Goal: Obtain resource: Obtain resource

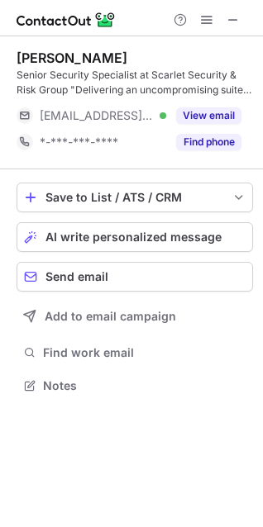
scroll to position [374, 263]
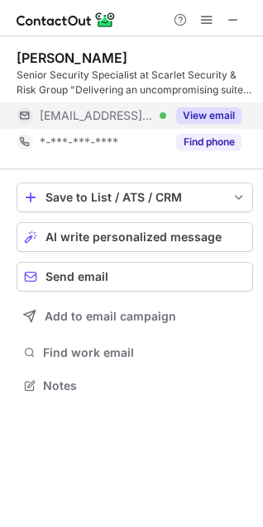
click at [196, 119] on button "View email" at bounding box center [208, 115] width 65 height 17
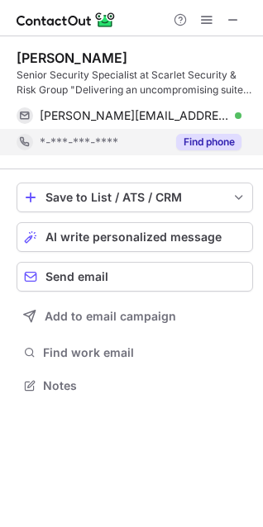
click at [218, 146] on button "Find phone" at bounding box center [208, 142] width 65 height 17
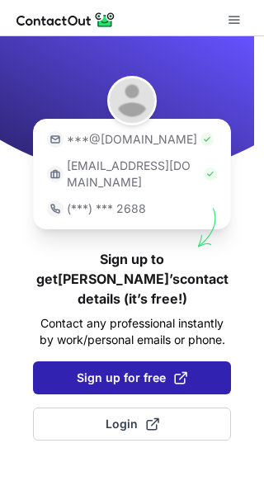
click at [151, 370] on span "Sign up for free" at bounding box center [132, 378] width 111 height 17
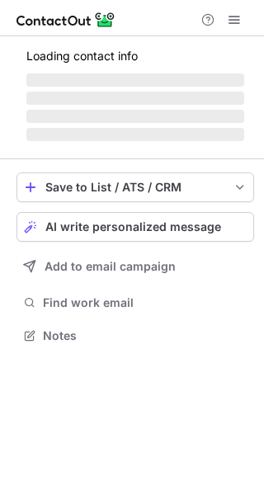
scroll to position [361, 264]
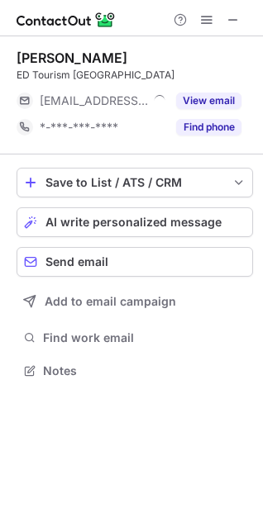
scroll to position [359, 263]
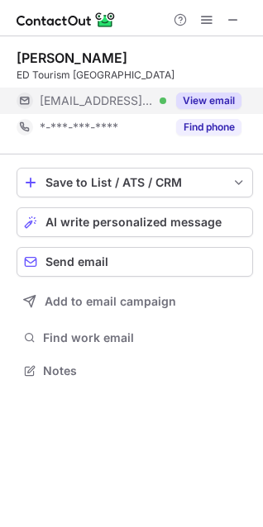
click at [201, 103] on button "View email" at bounding box center [208, 100] width 65 height 17
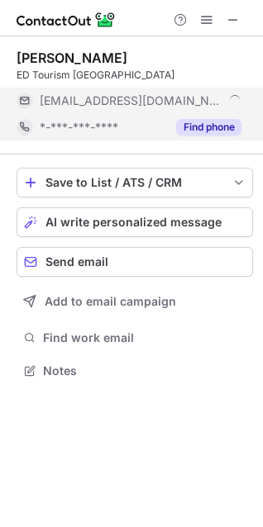
scroll to position [386, 263]
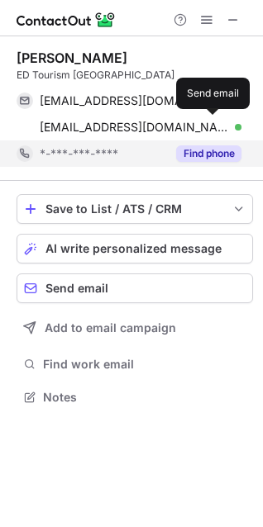
click at [204, 127] on button at bounding box center [212, 127] width 17 height 17
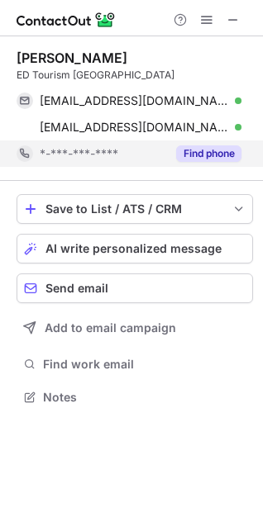
click at [192, 150] on button "Find phone" at bounding box center [208, 153] width 65 height 17
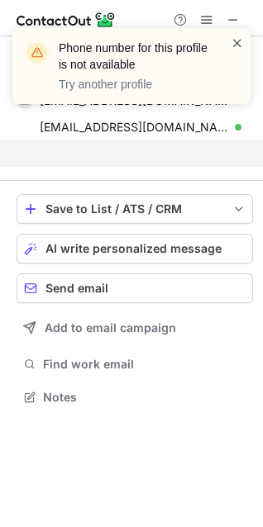
scroll to position [359, 263]
click at [234, 40] on span at bounding box center [236, 43] width 13 height 17
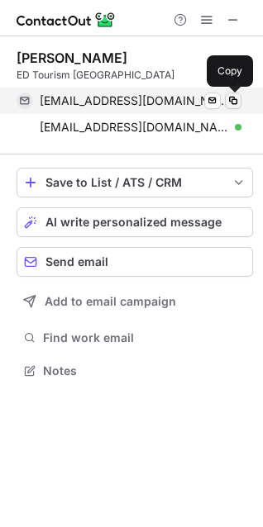
click at [236, 99] on span at bounding box center [232, 100] width 13 height 13
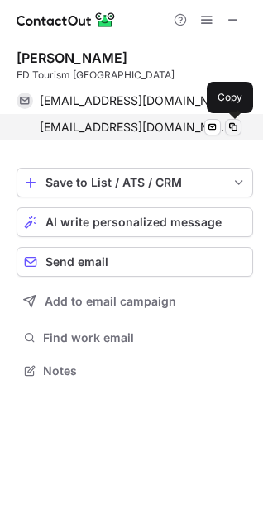
click at [236, 126] on span at bounding box center [232, 127] width 13 height 13
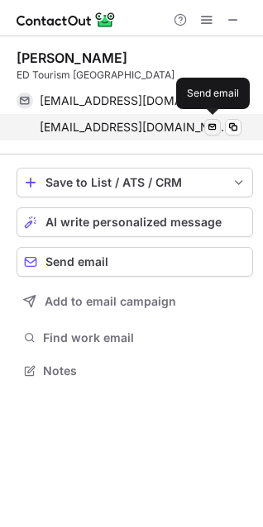
click at [213, 121] on span at bounding box center [212, 127] width 13 height 13
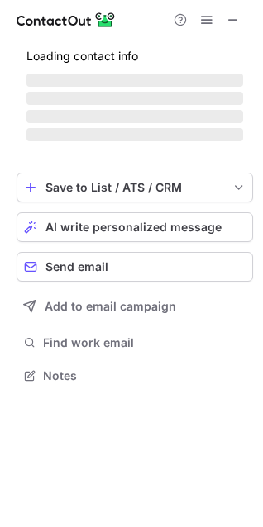
scroll to position [374, 263]
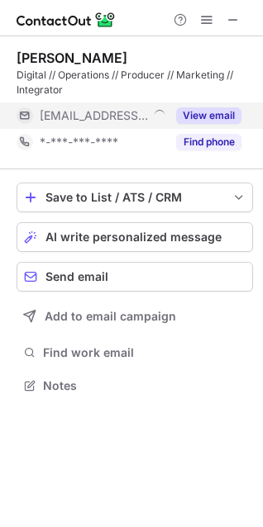
click at [230, 116] on button "View email" at bounding box center [208, 115] width 65 height 17
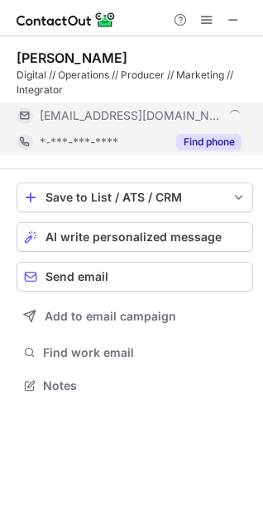
scroll to position [400, 263]
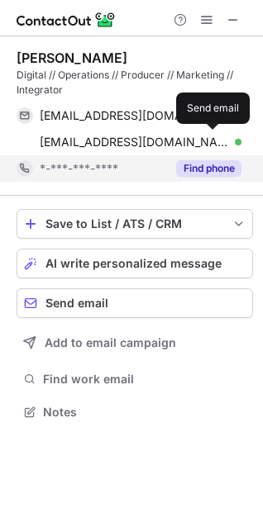
click at [218, 144] on span at bounding box center [212, 141] width 13 height 13
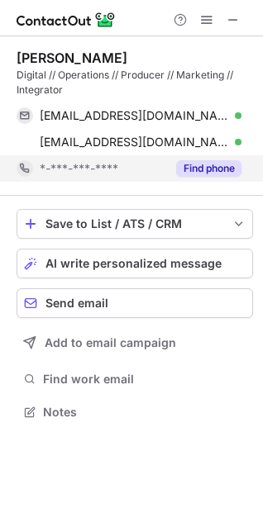
click at [189, 167] on button "Find phone" at bounding box center [208, 168] width 65 height 17
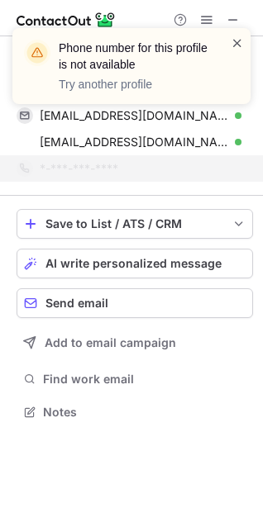
click at [232, 44] on span at bounding box center [236, 43] width 13 height 17
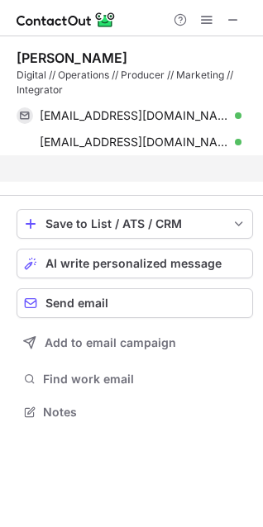
scroll to position [374, 263]
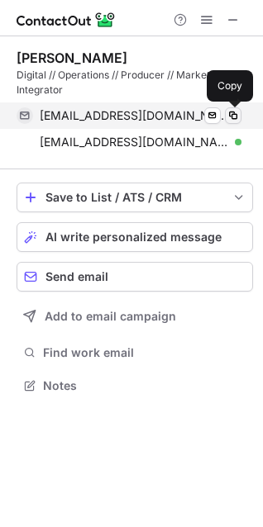
click at [234, 113] on span at bounding box center [232, 115] width 13 height 13
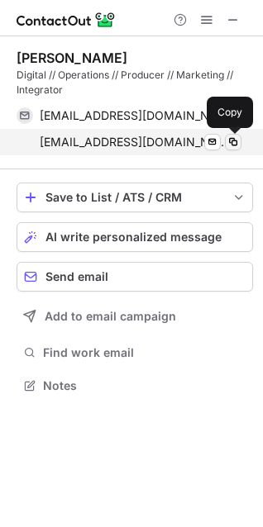
click at [236, 144] on span at bounding box center [232, 141] width 13 height 13
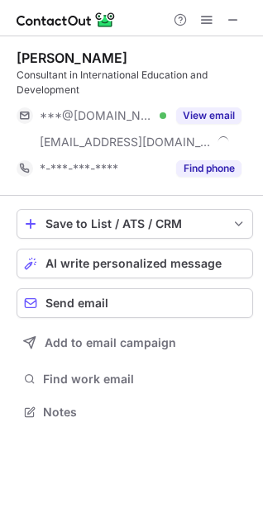
scroll to position [400, 263]
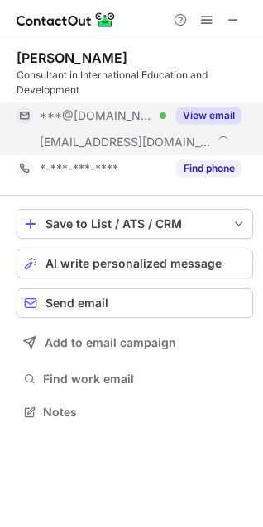
click at [215, 115] on button "View email" at bounding box center [208, 115] width 65 height 17
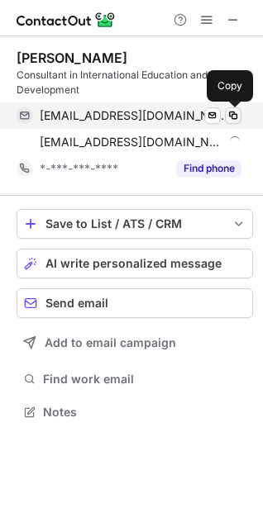
click at [229, 117] on span at bounding box center [232, 115] width 13 height 13
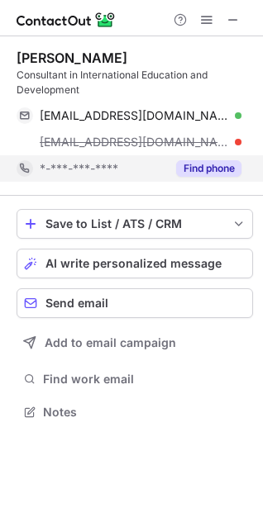
click at [207, 163] on button "Find phone" at bounding box center [208, 168] width 65 height 17
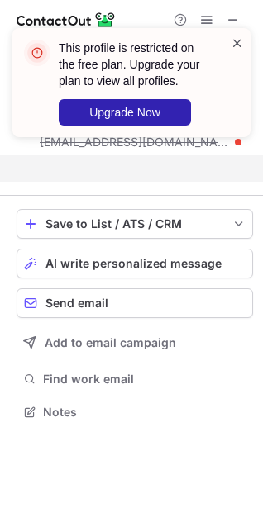
scroll to position [374, 263]
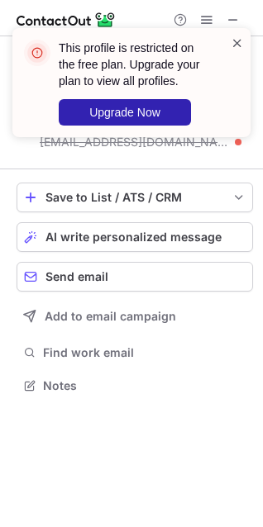
click at [235, 48] on span at bounding box center [236, 43] width 13 height 17
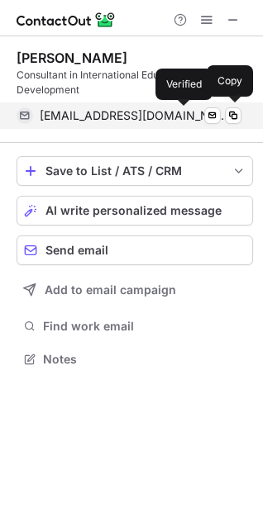
scroll to position [348, 263]
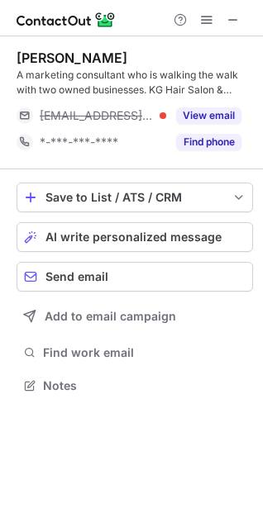
scroll to position [374, 263]
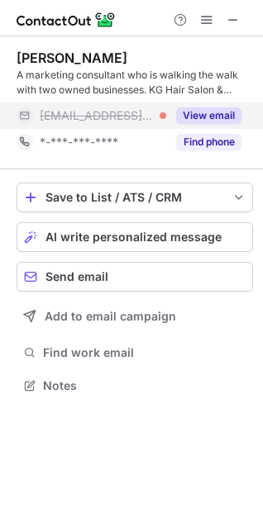
drag, startPoint x: 206, startPoint y: 115, endPoint x: 209, endPoint y: 125, distance: 10.4
click at [206, 115] on button "View email" at bounding box center [208, 115] width 65 height 17
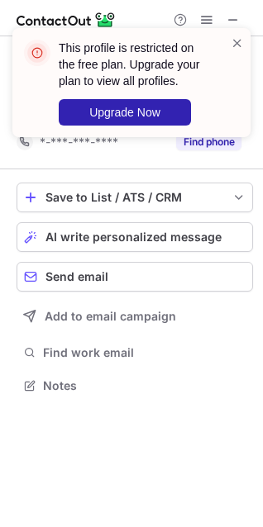
scroll to position [348, 263]
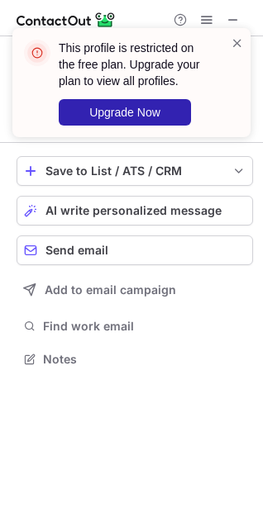
click at [215, 143] on div "This profile is restricted on the free plan. Upgrade your plan to view all prof…" at bounding box center [131, 89] width 264 height 155
click at [234, 47] on span at bounding box center [236, 43] width 13 height 17
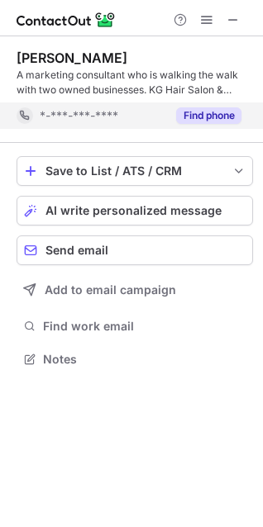
click at [201, 112] on button "Find phone" at bounding box center [208, 115] width 65 height 17
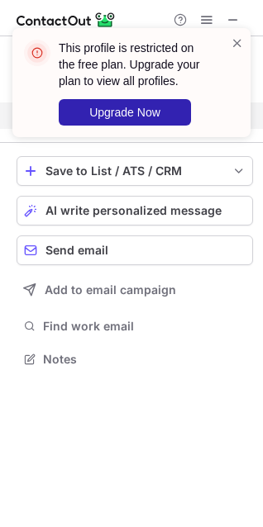
scroll to position [321, 263]
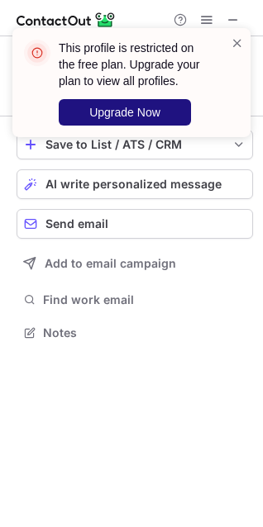
click at [147, 112] on span "Upgrade Now" at bounding box center [124, 112] width 71 height 13
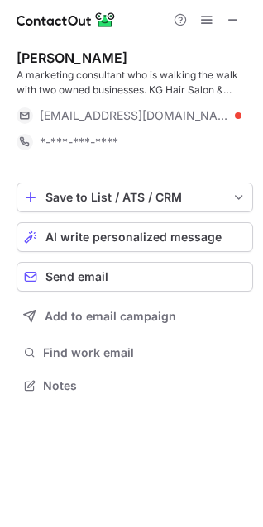
scroll to position [374, 263]
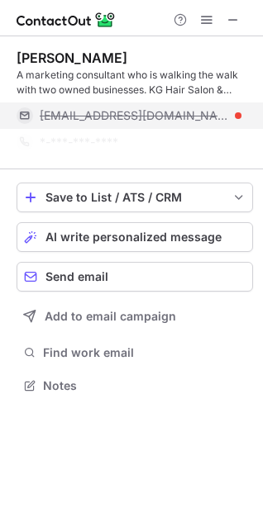
click at [197, 113] on div "***@kghairsalon.ca" at bounding box center [140, 115] width 201 height 15
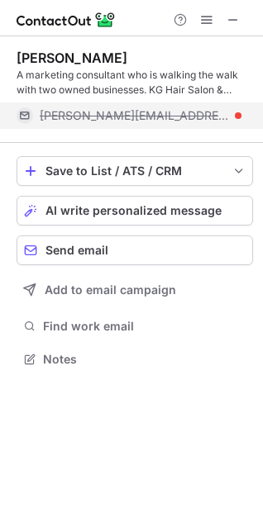
scroll to position [348, 263]
click at [225, 126] on div "paul@kghairsalon.ca" at bounding box center [129, 115] width 225 height 26
click at [181, 119] on div "paul@kghairsalon.ca" at bounding box center [140, 115] width 201 height 15
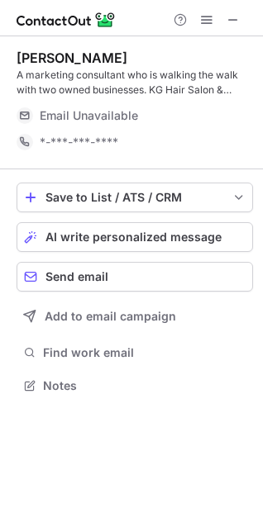
scroll to position [374, 263]
click at [163, 119] on div "Email Unavailable" at bounding box center [122, 115] width 165 height 15
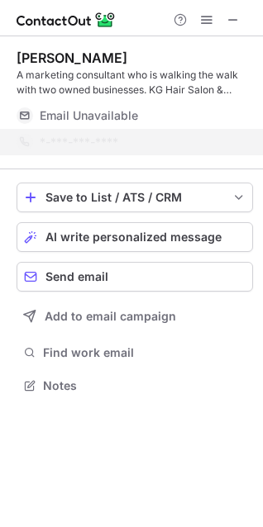
click at [96, 129] on div "*-***-***-****" at bounding box center [129, 142] width 225 height 26
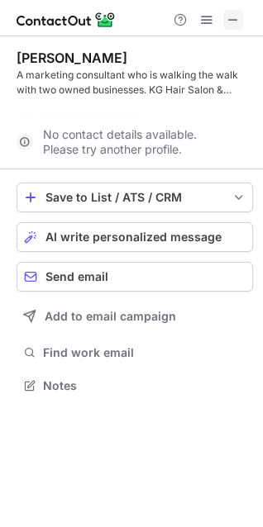
scroll to position [348, 263]
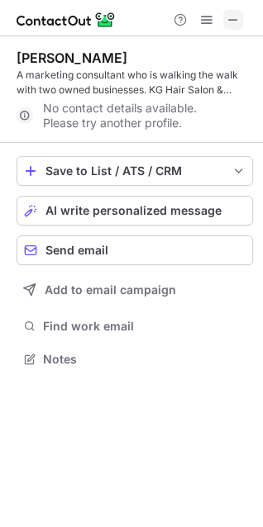
click at [226, 16] on span at bounding box center [232, 19] width 13 height 13
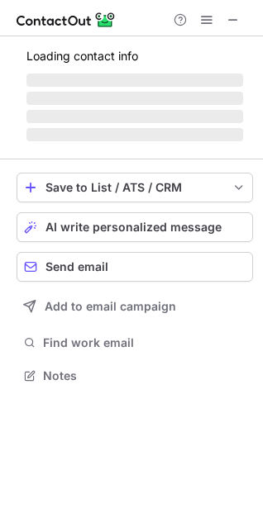
scroll to position [386, 263]
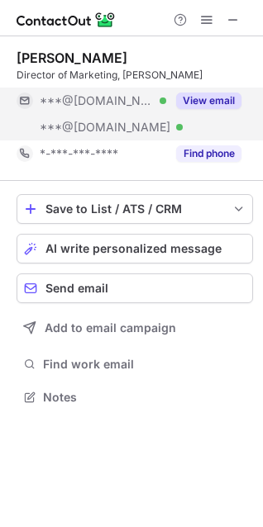
click at [214, 103] on button "View email" at bounding box center [208, 100] width 65 height 17
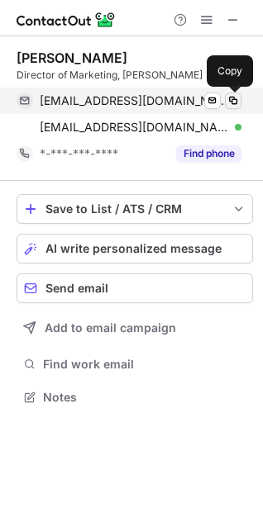
click at [231, 97] on span at bounding box center [232, 100] width 13 height 13
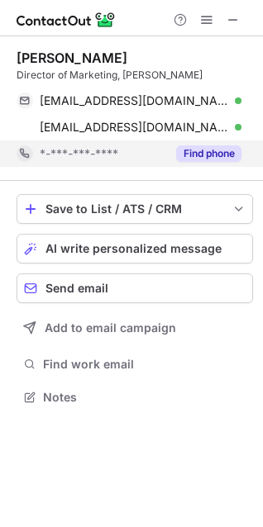
click at [211, 156] on button "Find phone" at bounding box center [208, 153] width 65 height 17
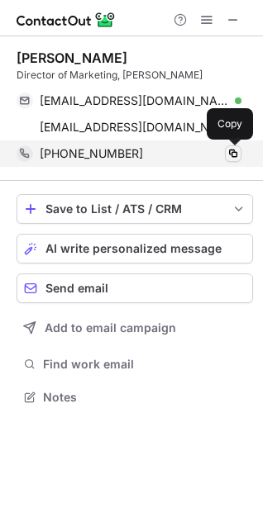
click at [234, 152] on span at bounding box center [232, 153] width 13 height 13
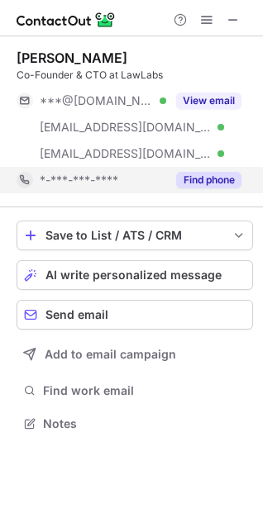
scroll to position [412, 263]
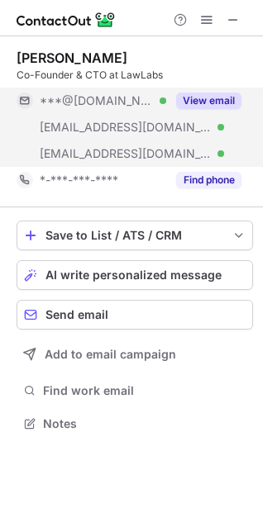
click at [228, 100] on button "View email" at bounding box center [208, 100] width 65 height 17
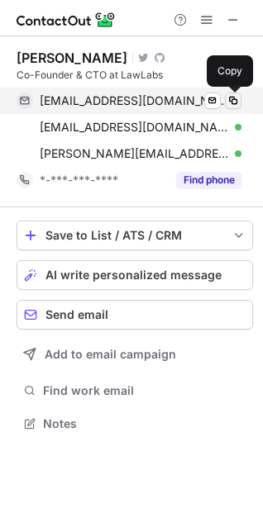
click at [237, 102] on span at bounding box center [232, 100] width 13 height 13
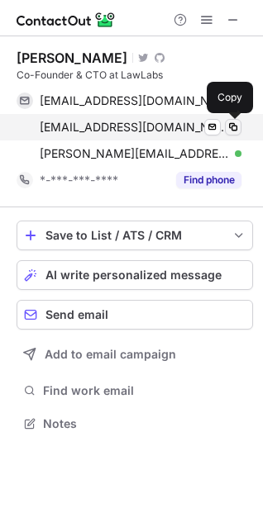
click at [230, 130] on span at bounding box center [232, 127] width 13 height 13
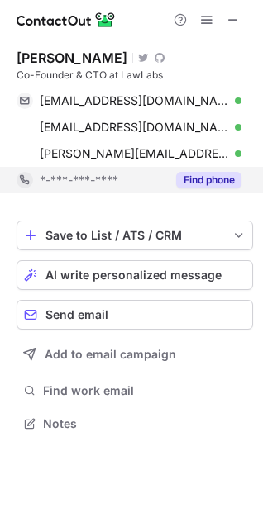
click at [214, 185] on button "Find phone" at bounding box center [208, 180] width 65 height 17
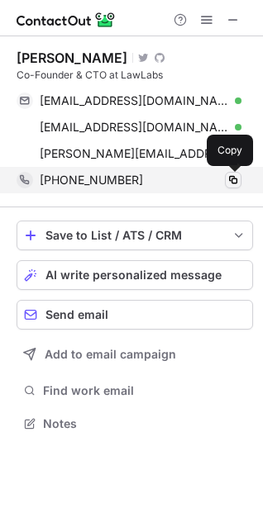
click at [231, 182] on span at bounding box center [232, 179] width 13 height 13
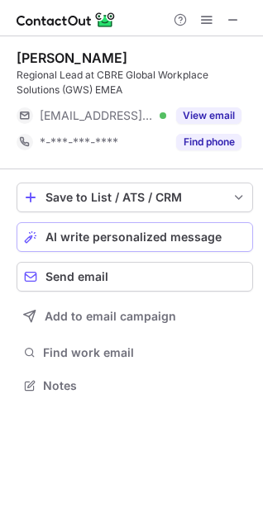
scroll to position [374, 263]
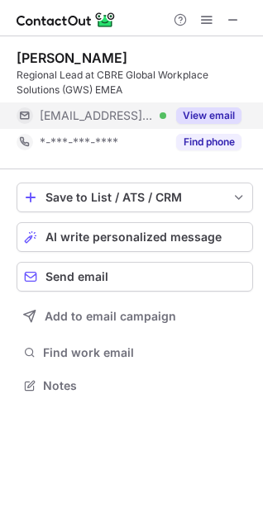
click at [209, 118] on button "View email" at bounding box center [208, 115] width 65 height 17
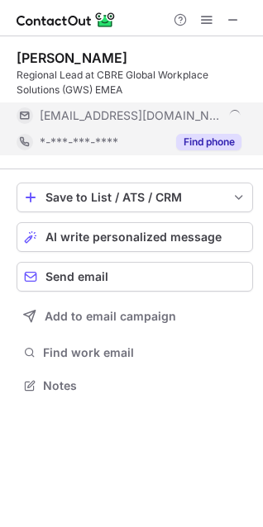
click at [212, 140] on button "Find phone" at bounding box center [208, 142] width 65 height 17
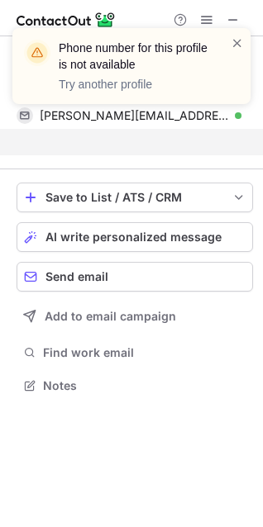
scroll to position [348, 263]
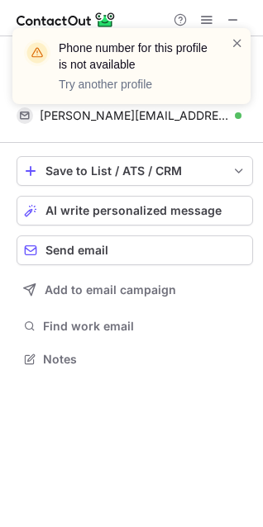
click at [211, 115] on div "Phone number for this profile is not available Try another profile" at bounding box center [131, 73] width 264 height 122
click at [234, 42] on span at bounding box center [236, 43] width 13 height 17
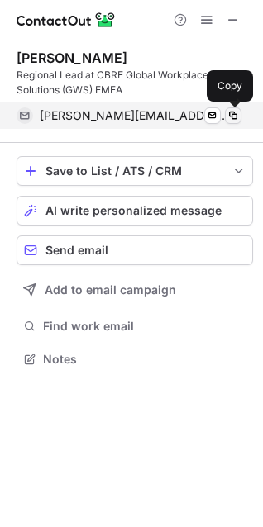
click at [234, 111] on span at bounding box center [232, 115] width 13 height 13
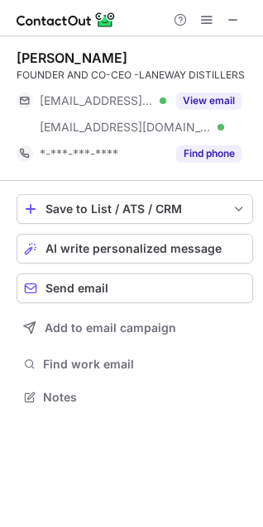
scroll to position [386, 263]
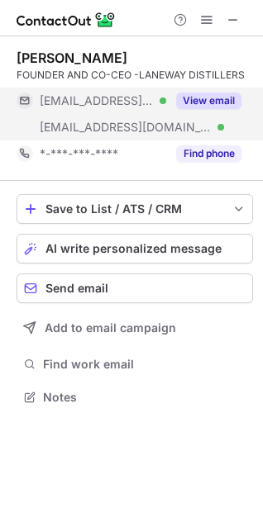
click at [206, 104] on button "View email" at bounding box center [208, 100] width 65 height 17
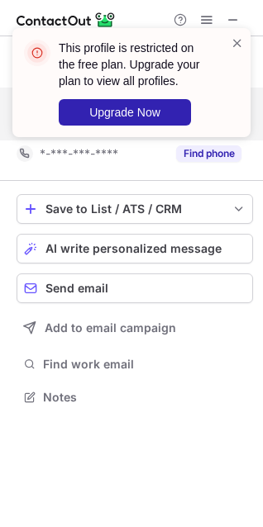
click at [212, 154] on div "This profile is restricted on the free plan. Upgrade your plan to view all prof…" at bounding box center [131, 89] width 264 height 155
click at [234, 43] on span at bounding box center [236, 43] width 13 height 17
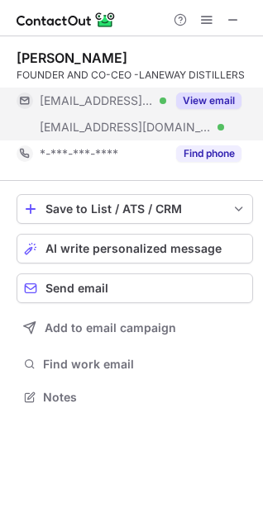
click at [216, 153] on div "This profile is restricted on the free plan. Upgrade your plan to view all prof…" at bounding box center [131, 89] width 264 height 155
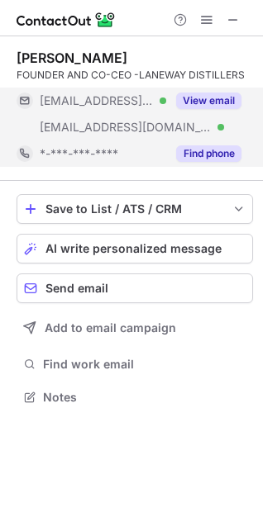
click at [208, 152] on button "Find phone" at bounding box center [208, 153] width 65 height 17
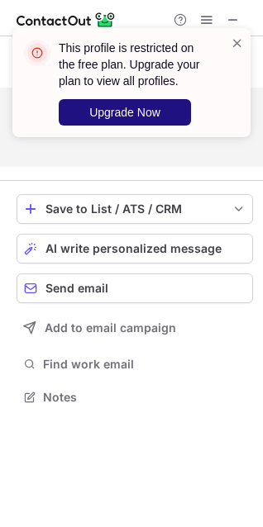
scroll to position [359, 263]
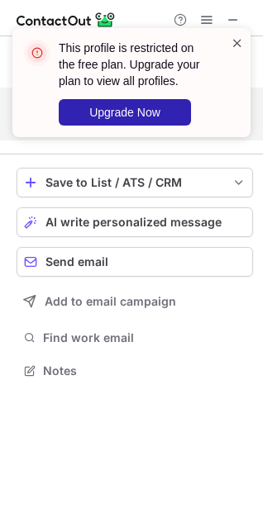
click at [238, 38] on span at bounding box center [236, 43] width 13 height 17
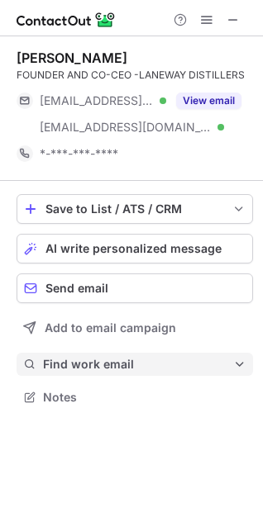
scroll to position [386, 263]
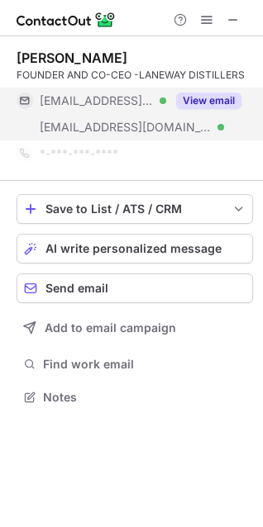
click at [199, 97] on button "View email" at bounding box center [208, 100] width 65 height 17
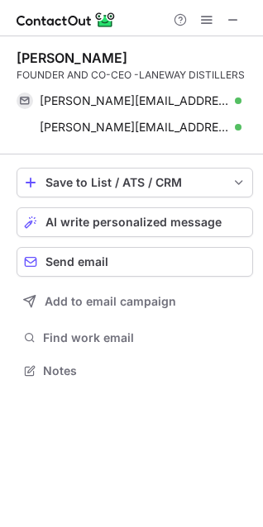
scroll to position [359, 263]
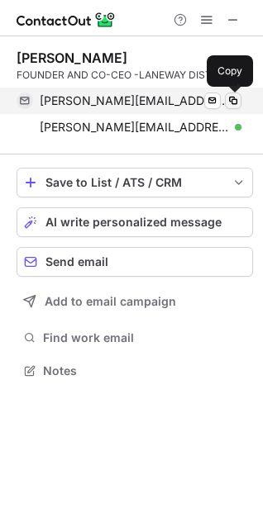
click at [234, 102] on span at bounding box center [232, 100] width 13 height 13
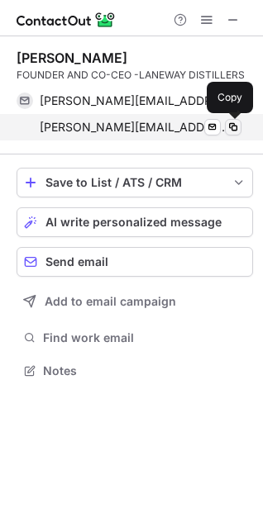
click at [233, 130] on span at bounding box center [232, 127] width 13 height 13
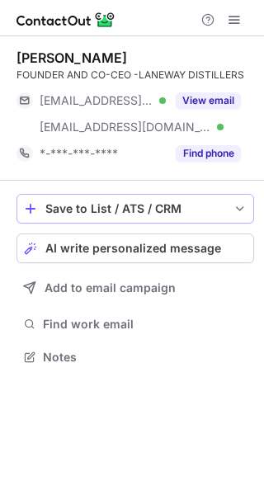
scroll to position [346, 264]
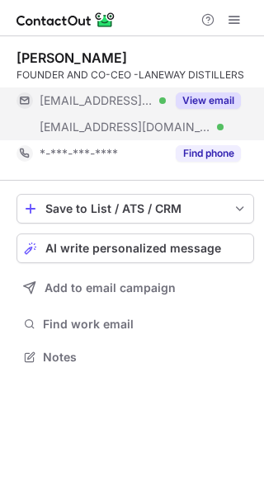
click at [201, 98] on button "View email" at bounding box center [208, 100] width 65 height 17
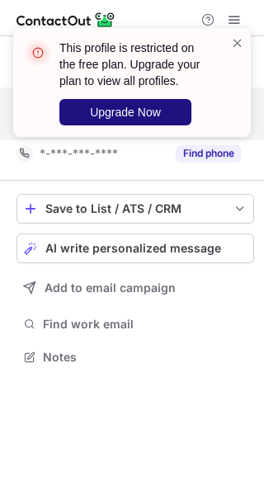
click at [163, 108] on button "Upgrade Now" at bounding box center [125, 112] width 132 height 26
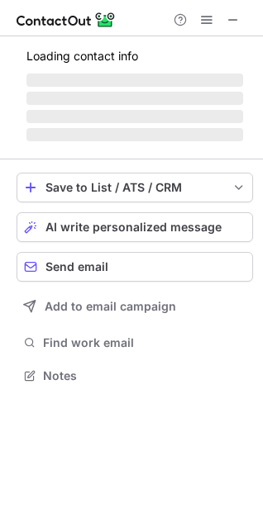
scroll to position [359, 263]
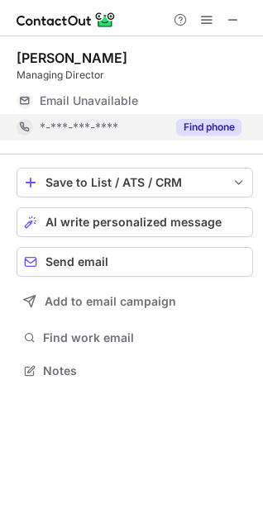
click at [217, 124] on button "Find phone" at bounding box center [208, 127] width 65 height 17
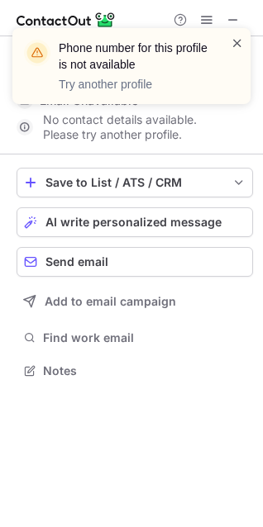
click at [234, 42] on span at bounding box center [236, 43] width 13 height 17
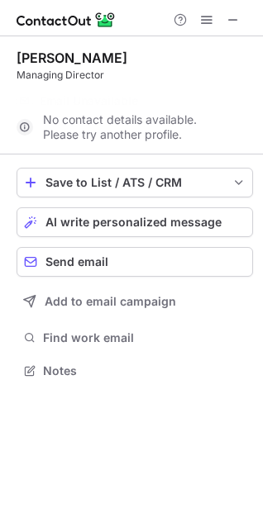
scroll to position [333, 263]
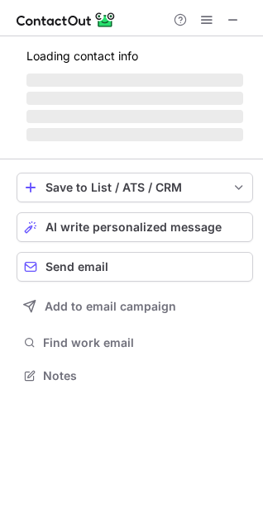
scroll to position [374, 263]
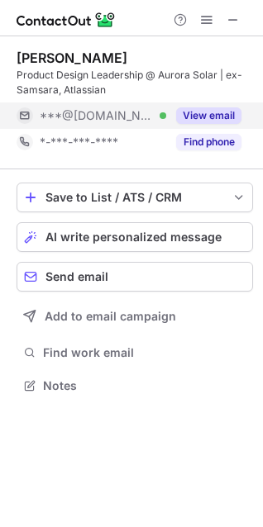
click at [213, 117] on button "View email" at bounding box center [208, 115] width 65 height 17
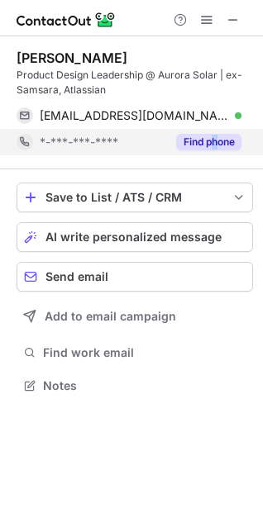
click at [215, 129] on div "Find phone" at bounding box center [203, 142] width 75 height 26
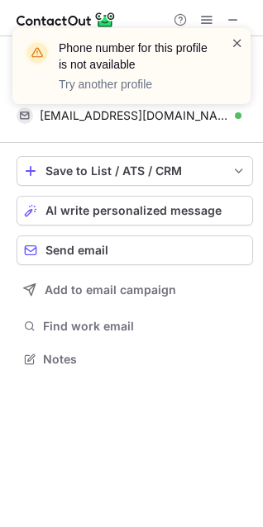
scroll to position [348, 263]
click at [237, 46] on span at bounding box center [236, 43] width 13 height 17
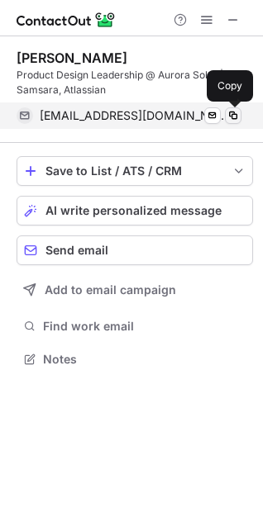
click at [233, 112] on span at bounding box center [232, 115] width 13 height 13
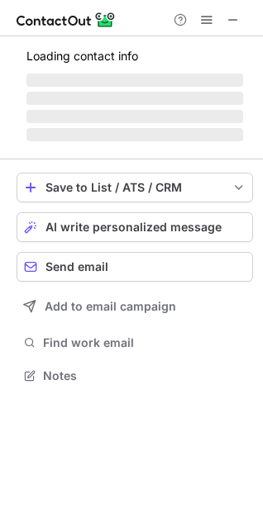
scroll to position [386, 263]
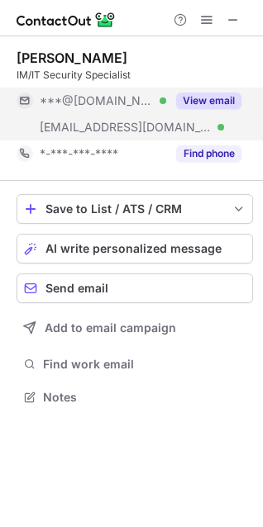
click at [224, 101] on button "View email" at bounding box center [208, 100] width 65 height 17
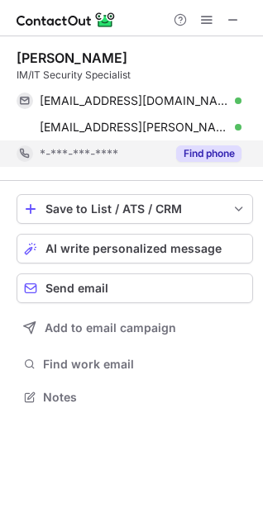
click at [212, 148] on button "Find phone" at bounding box center [208, 153] width 65 height 17
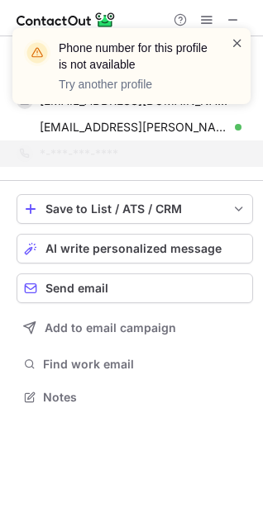
click at [233, 45] on span at bounding box center [236, 43] width 13 height 17
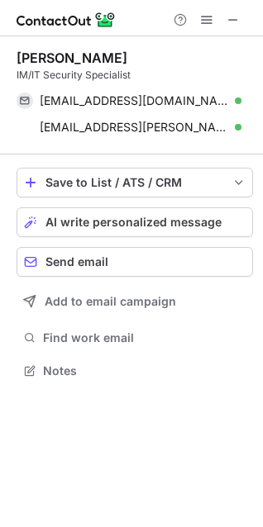
scroll to position [359, 263]
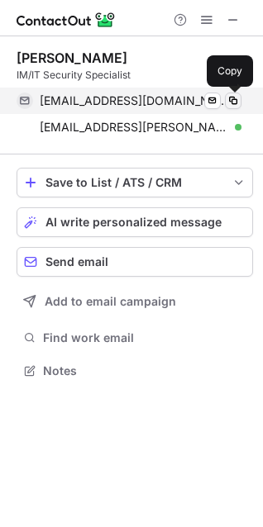
click at [234, 99] on span at bounding box center [232, 100] width 13 height 13
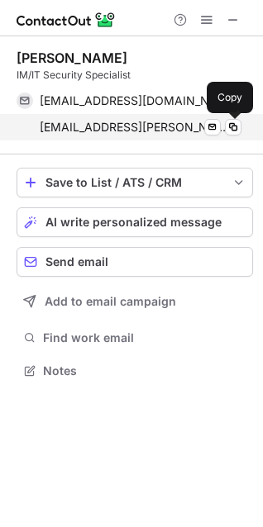
click at [237, 127] on span at bounding box center [232, 127] width 13 height 13
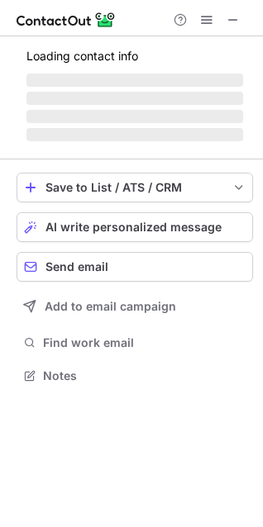
scroll to position [427, 263]
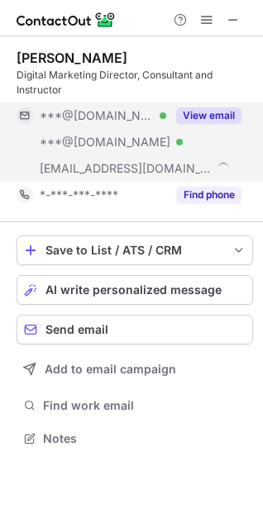
click at [215, 119] on button "View email" at bounding box center [208, 115] width 65 height 17
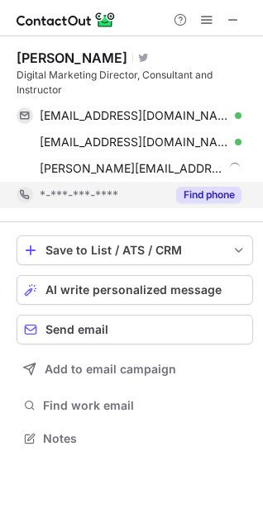
click at [214, 186] on div "Find phone" at bounding box center [203, 195] width 75 height 26
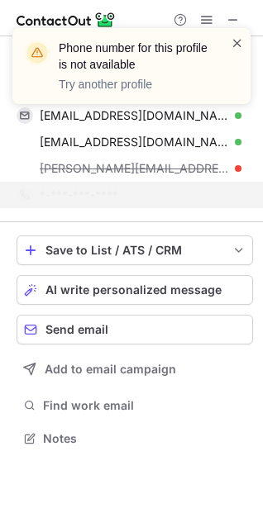
click at [236, 49] on span at bounding box center [236, 43] width 13 height 17
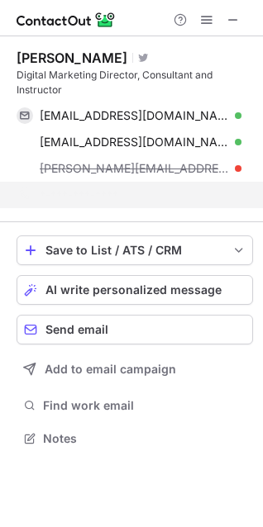
scroll to position [400, 263]
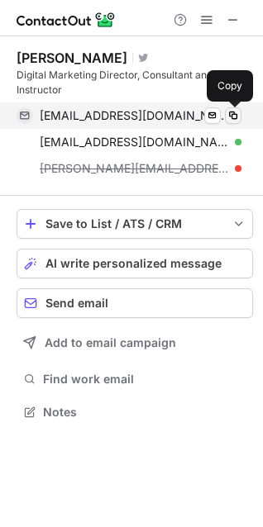
click at [230, 116] on span at bounding box center [232, 115] width 13 height 13
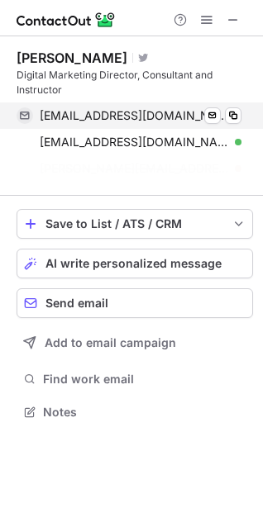
scroll to position [374, 263]
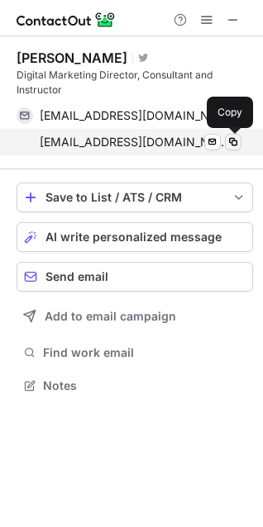
click at [231, 140] on span at bounding box center [232, 141] width 13 height 13
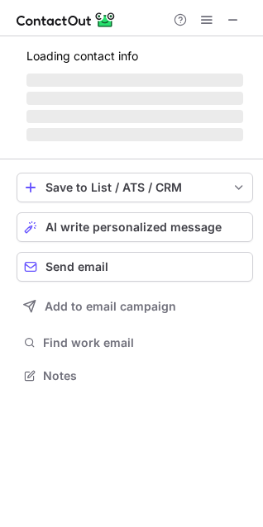
scroll to position [412, 263]
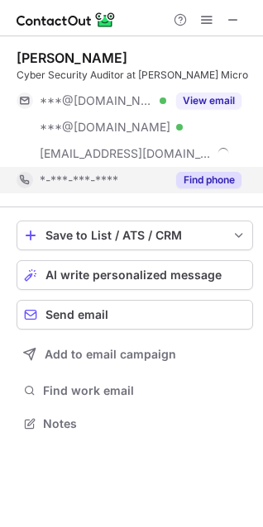
click at [215, 182] on button "Find phone" at bounding box center [208, 180] width 65 height 17
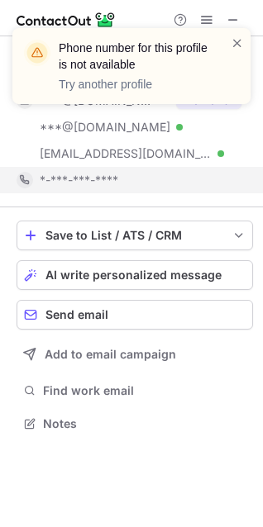
click at [213, 97] on div "Phone number for this profile is not available Try another profile" at bounding box center [131, 73] width 264 height 122
click at [12, 103] on div "notification timer" at bounding box center [12, 102] width 0 height 4
click at [239, 45] on span at bounding box center [236, 43] width 13 height 17
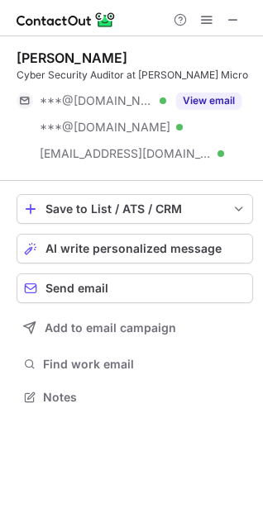
scroll to position [386, 263]
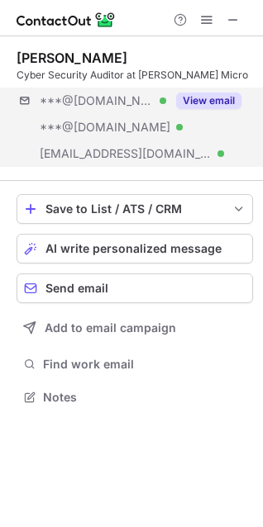
click at [205, 164] on div "***@gmail.com Verified ***@hotmail.com Verified ***@ingrammicro.com Verified Vi…" at bounding box center [135, 127] width 236 height 79
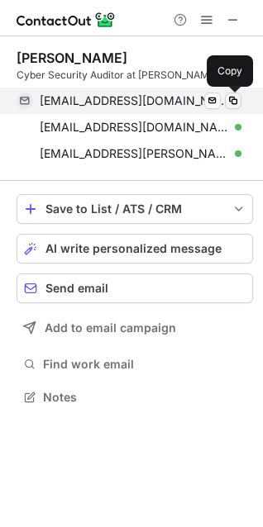
click at [228, 97] on span at bounding box center [232, 100] width 13 height 13
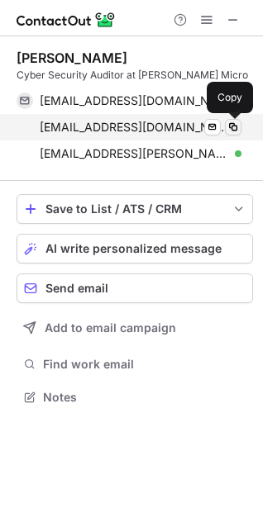
click at [228, 126] on span at bounding box center [232, 127] width 13 height 13
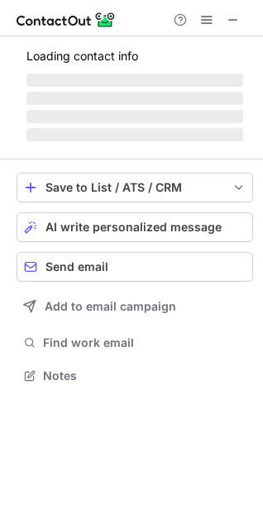
scroll to position [386, 263]
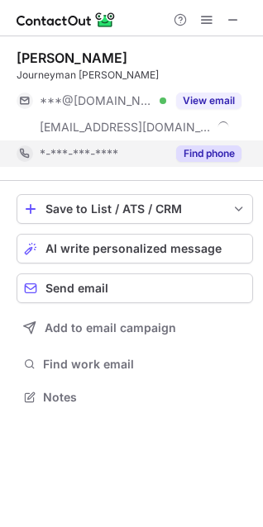
click at [194, 157] on button "Find phone" at bounding box center [208, 153] width 65 height 17
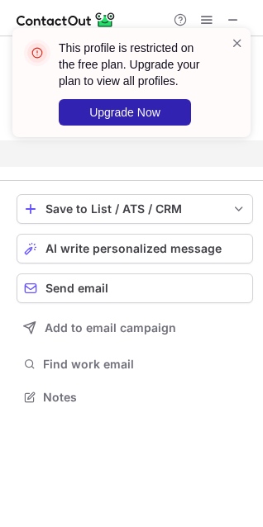
scroll to position [359, 263]
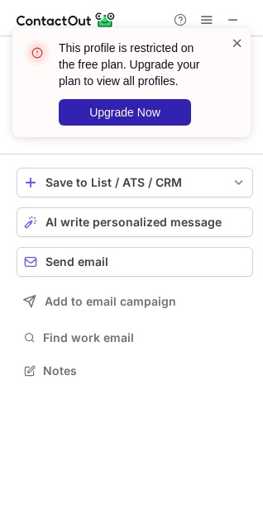
click at [239, 36] on span at bounding box center [236, 43] width 13 height 17
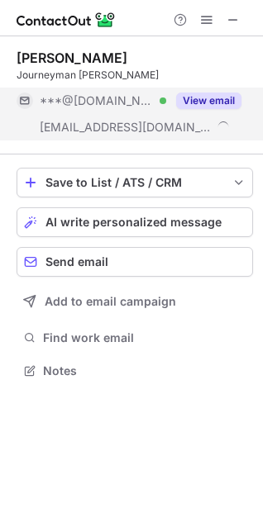
click at [199, 102] on button "View email" at bounding box center [208, 100] width 65 height 17
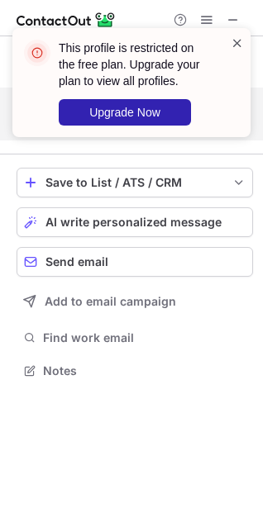
click at [237, 41] on span at bounding box center [236, 43] width 13 height 17
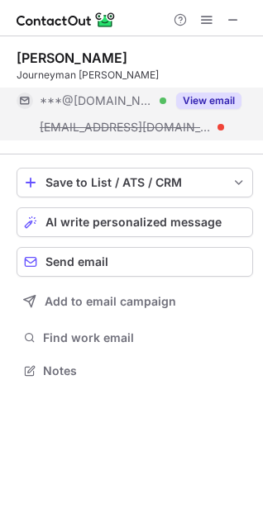
click at [211, 103] on button "View email" at bounding box center [208, 100] width 65 height 17
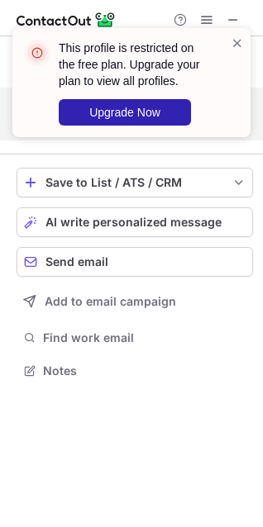
scroll to position [333, 263]
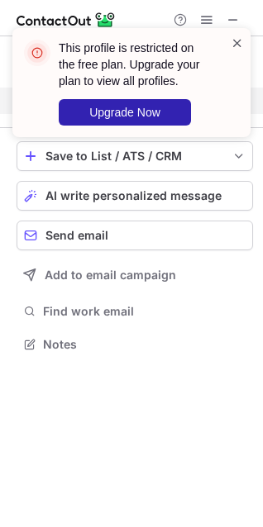
drag, startPoint x: 236, startPoint y: 36, endPoint x: 239, endPoint y: 50, distance: 14.4
click at [236, 36] on span at bounding box center [236, 43] width 13 height 17
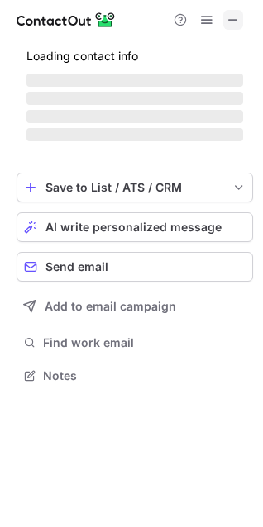
scroll to position [359, 263]
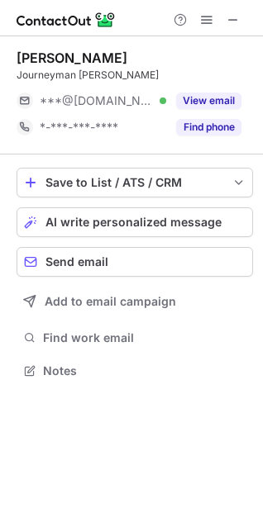
scroll to position [359, 263]
click at [230, 16] on span at bounding box center [232, 19] width 13 height 13
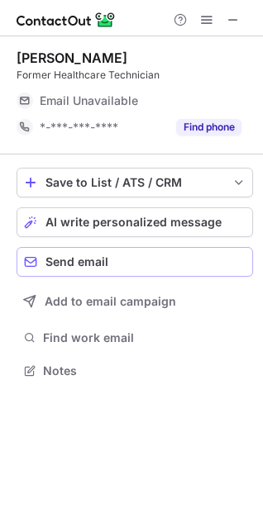
scroll to position [359, 263]
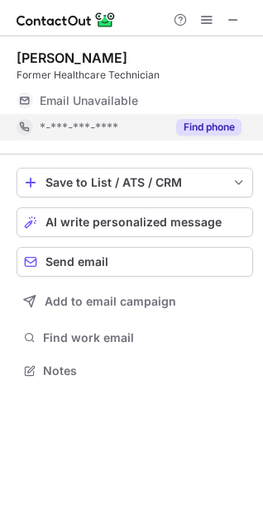
click at [201, 126] on button "Find phone" at bounding box center [208, 127] width 65 height 17
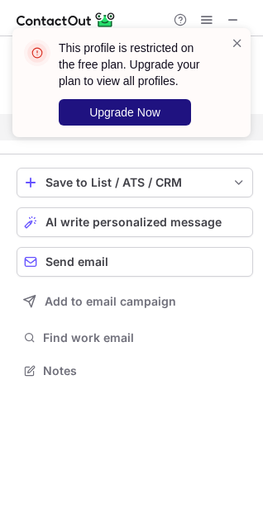
click at [146, 106] on span "Upgrade Now" at bounding box center [124, 112] width 71 height 13
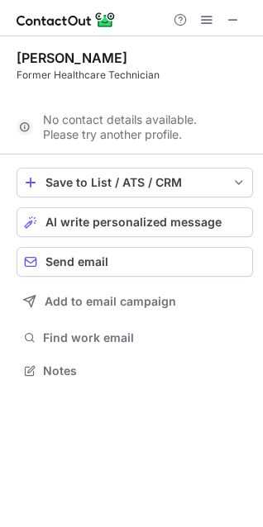
scroll to position [333, 263]
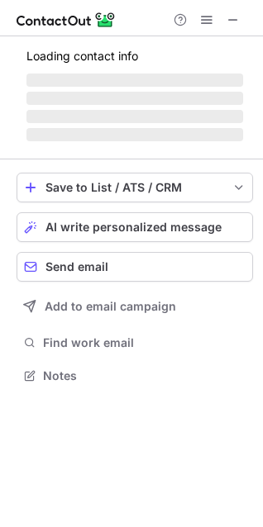
scroll to position [400, 263]
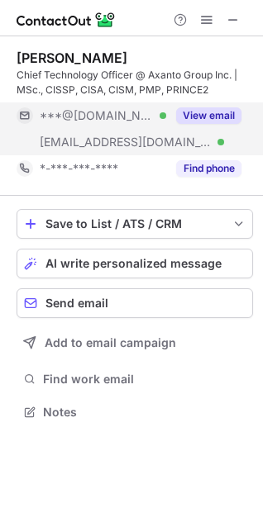
click at [213, 110] on button "View email" at bounding box center [208, 115] width 65 height 17
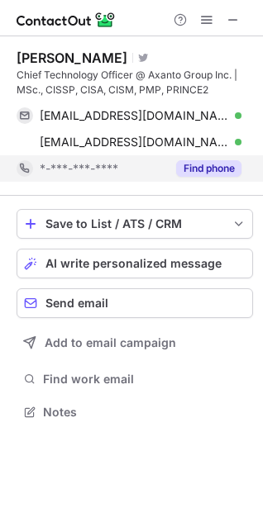
click at [217, 167] on button "Find phone" at bounding box center [208, 168] width 65 height 17
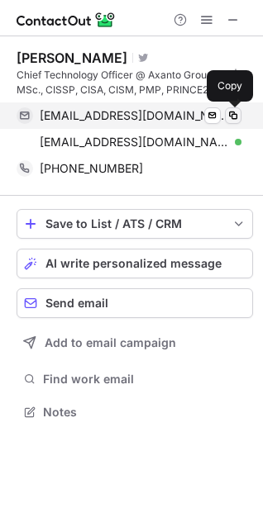
click at [228, 115] on span at bounding box center [232, 115] width 13 height 13
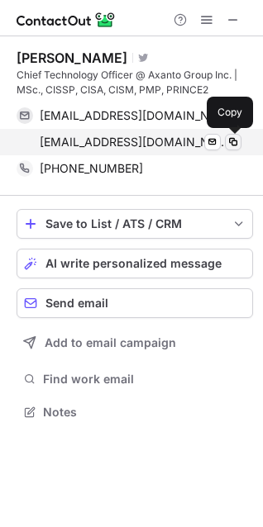
click at [237, 137] on span at bounding box center [232, 141] width 13 height 13
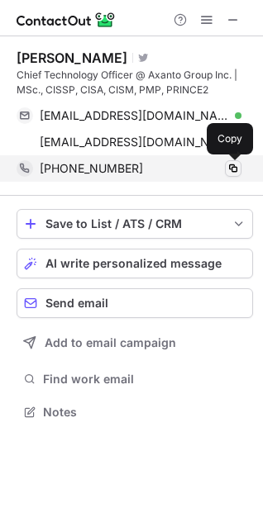
click at [226, 173] on span at bounding box center [232, 168] width 13 height 13
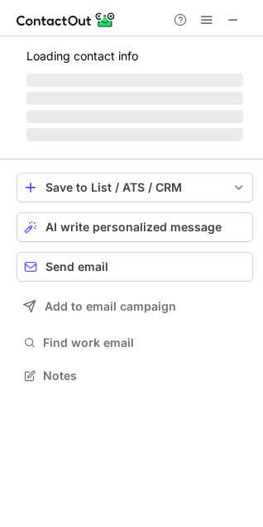
scroll to position [400, 263]
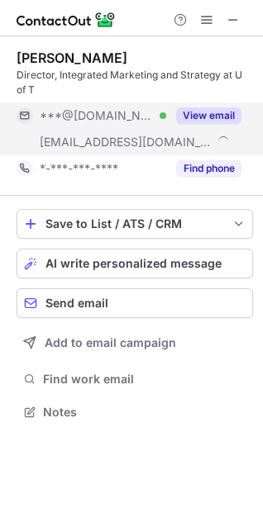
click at [208, 107] on div "View email" at bounding box center [203, 115] width 75 height 26
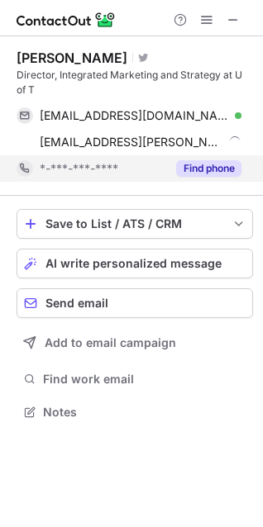
click at [209, 163] on button "Find phone" at bounding box center [208, 168] width 65 height 17
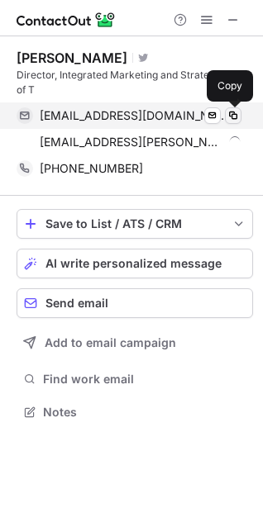
click at [227, 112] on span at bounding box center [232, 115] width 13 height 13
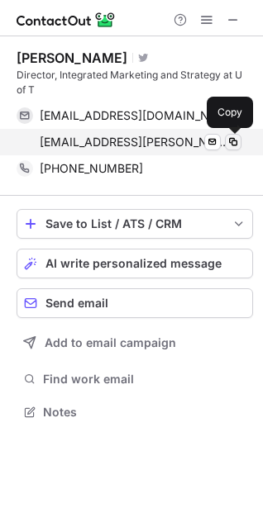
click at [230, 143] on span at bounding box center [232, 141] width 13 height 13
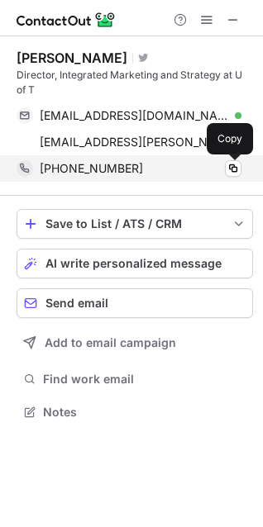
drag, startPoint x: 235, startPoint y: 166, endPoint x: 258, endPoint y: 167, distance: 23.1
click at [235, 166] on span at bounding box center [232, 168] width 13 height 13
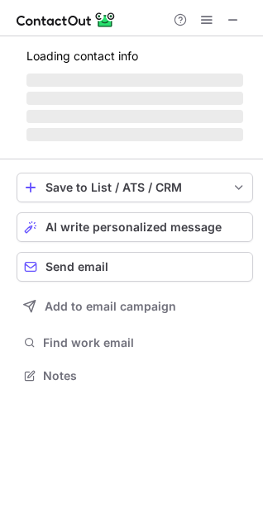
scroll to position [374, 263]
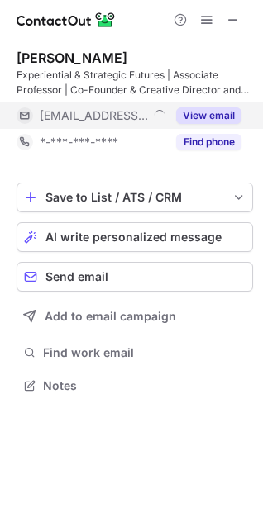
click at [232, 111] on button "View email" at bounding box center [208, 115] width 65 height 17
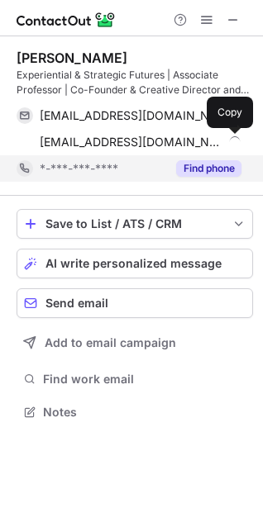
scroll to position [400, 263]
click at [226, 138] on span at bounding box center [232, 141] width 13 height 13
click at [228, 166] on button "Find phone" at bounding box center [208, 168] width 65 height 17
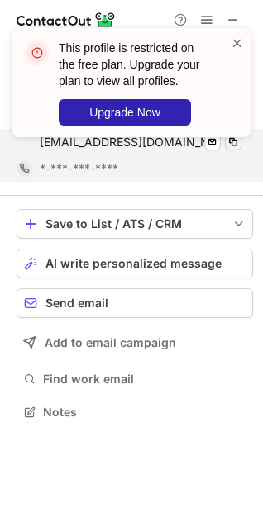
click at [235, 136] on div "This profile is restricted on the free plan. Upgrade your plan to view all prof…" at bounding box center [131, 89] width 264 height 155
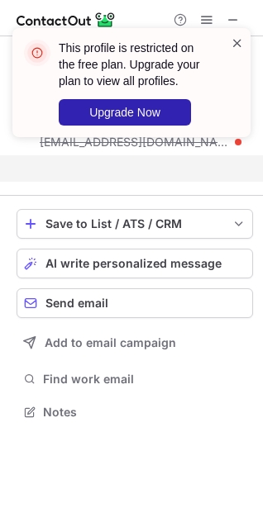
scroll to position [374, 263]
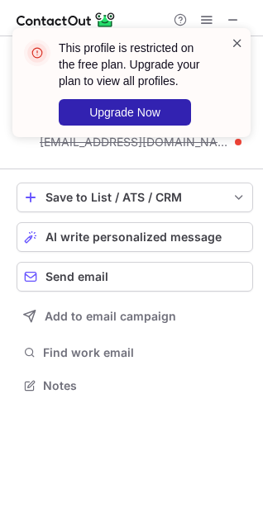
click at [236, 41] on span at bounding box center [236, 43] width 13 height 17
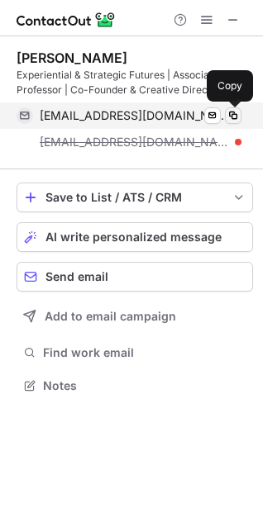
click at [227, 116] on span at bounding box center [232, 115] width 13 height 13
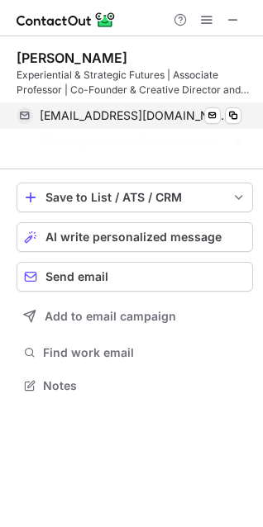
scroll to position [348, 263]
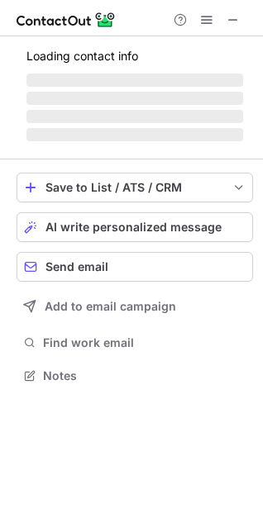
scroll to position [386, 263]
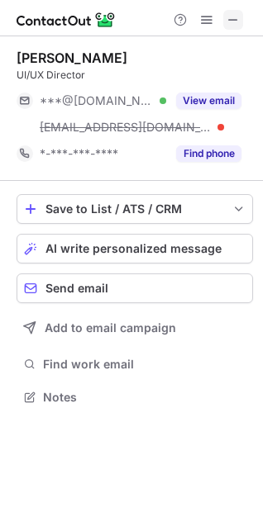
click at [226, 18] on span at bounding box center [232, 19] width 13 height 13
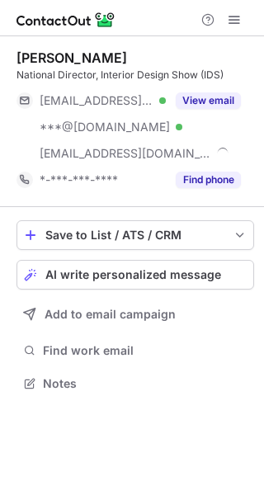
scroll to position [372, 264]
